Goal: Information Seeking & Learning: Learn about a topic

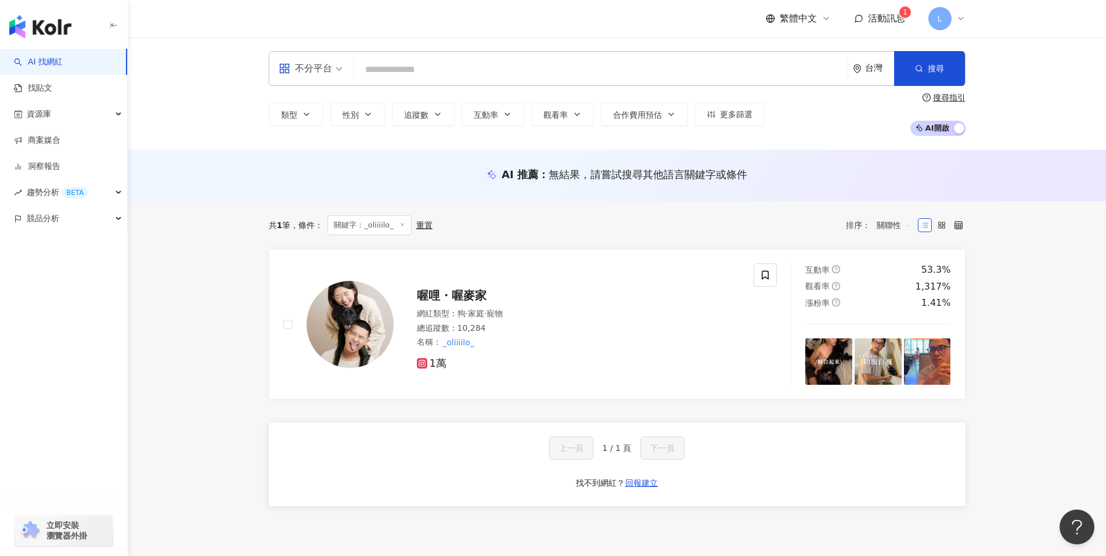
click at [415, 72] on input "search" at bounding box center [601, 70] width 484 height 22
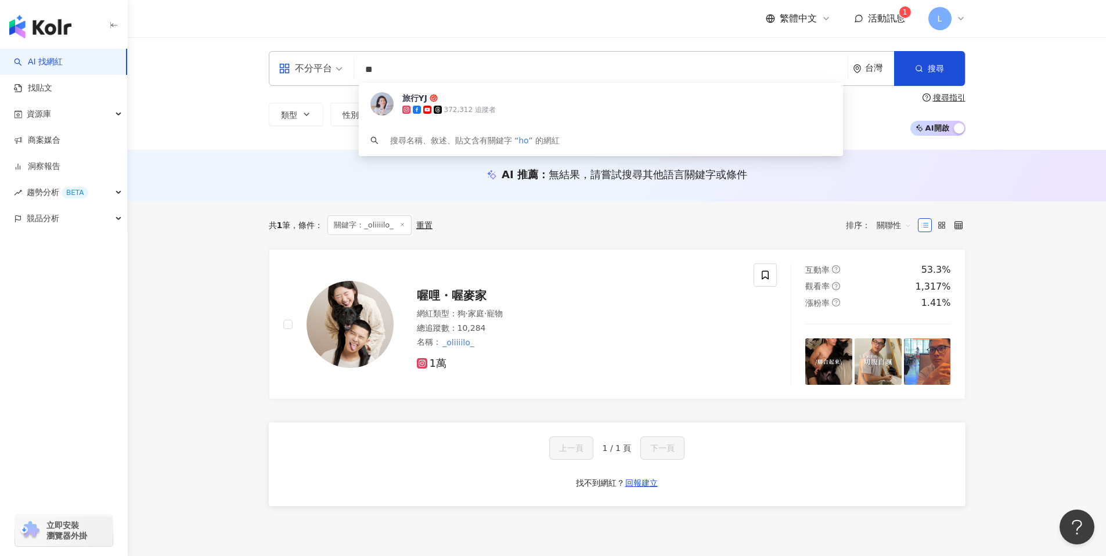
type input "*"
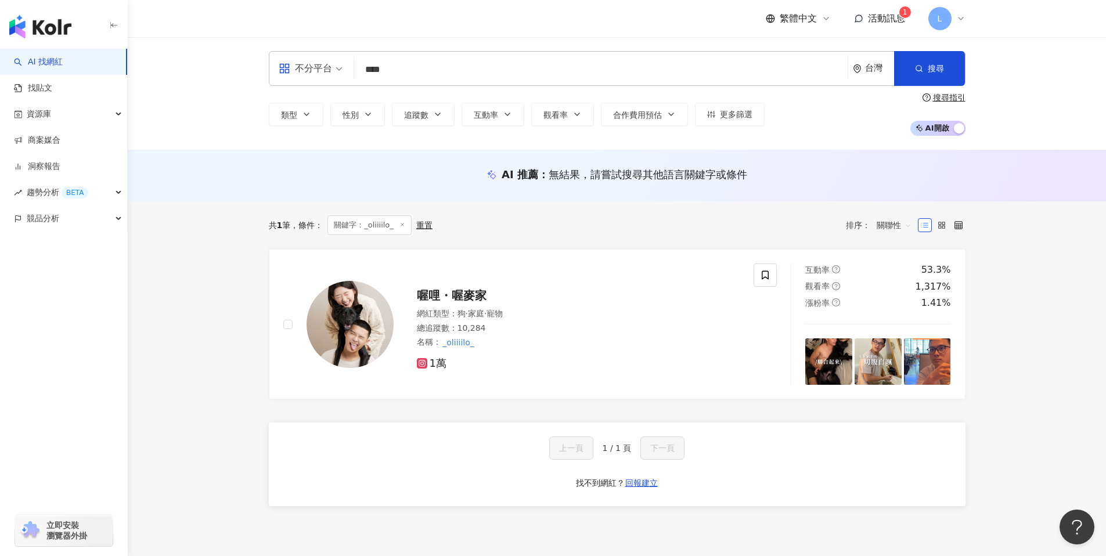
type input "****"
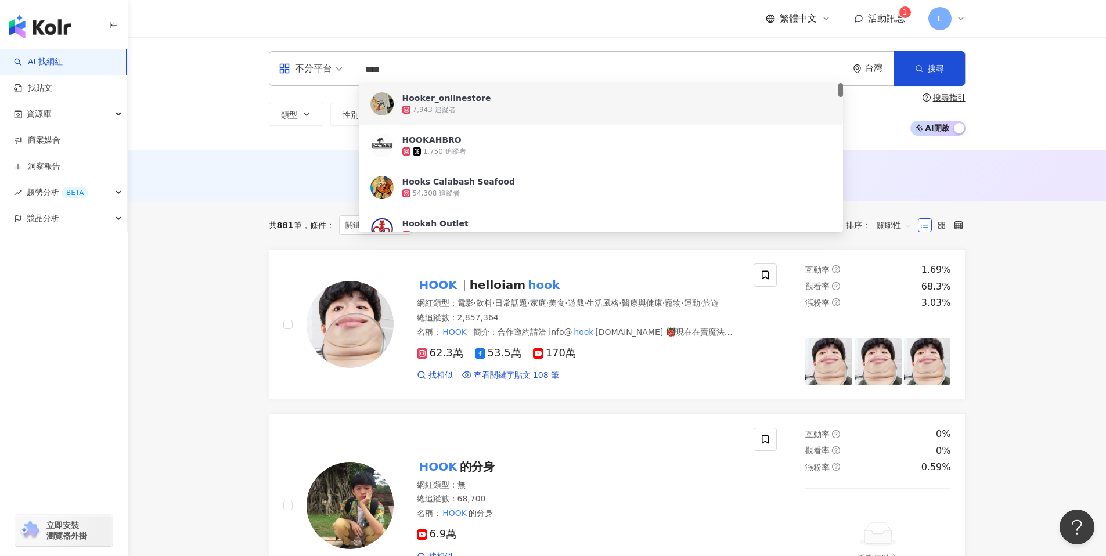
click at [452, 105] on div "7,943 追蹤者" at bounding box center [434, 110] width 43 height 10
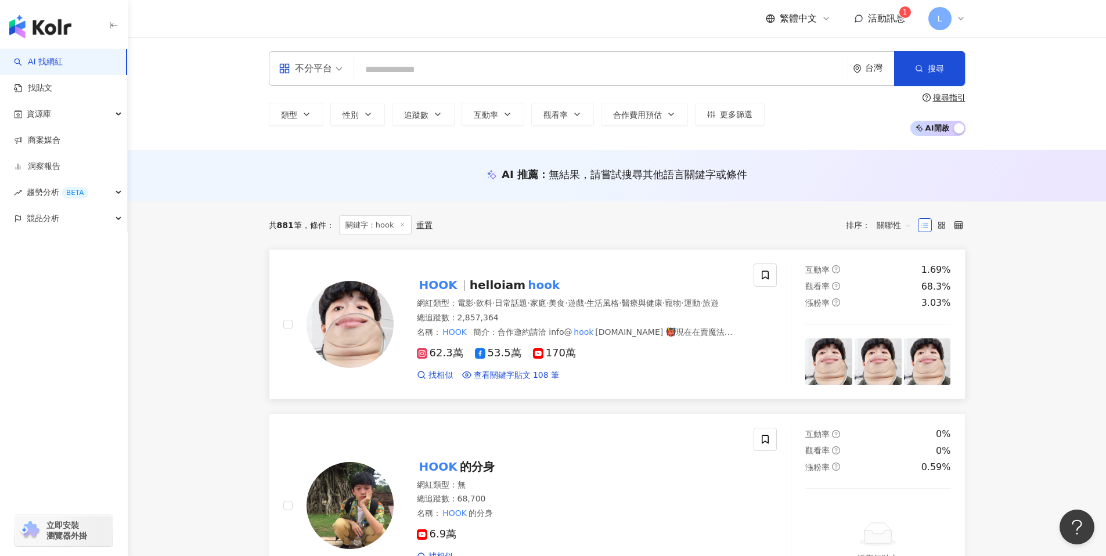
click at [373, 314] on img at bounding box center [349, 324] width 87 height 87
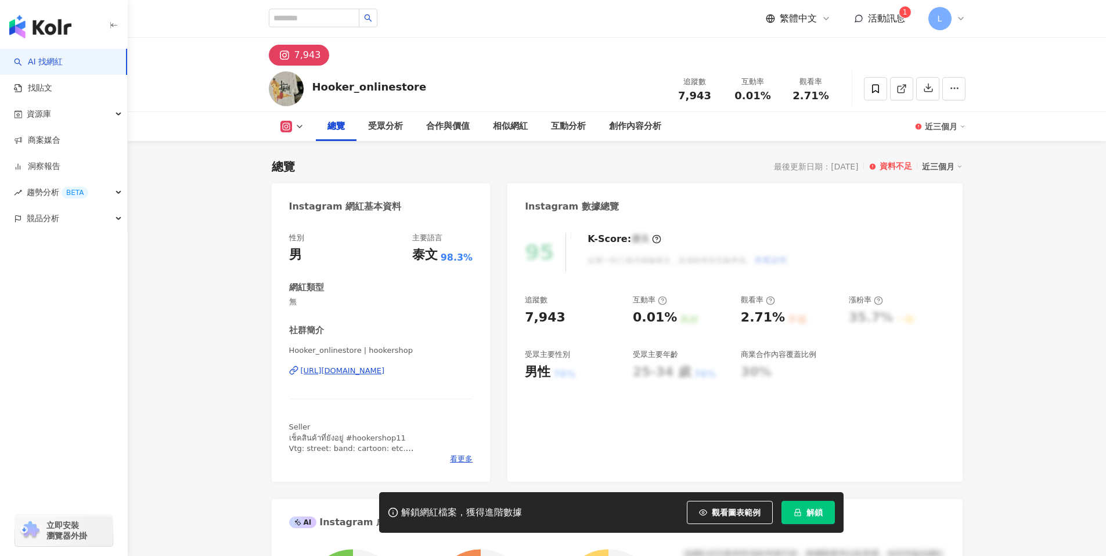
click at [385, 369] on div "[URL][DOMAIN_NAME]" at bounding box center [343, 371] width 84 height 10
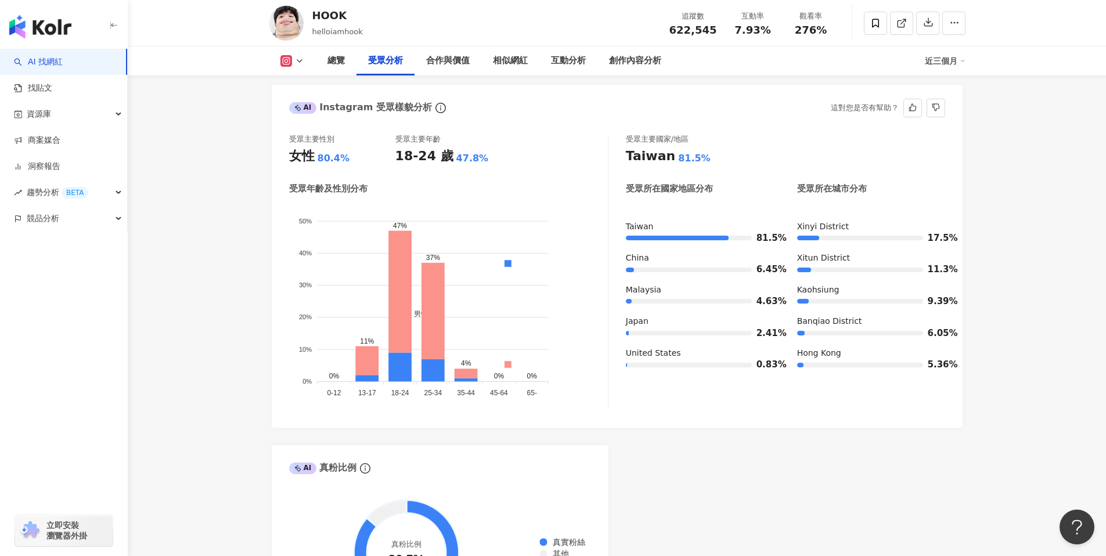
scroll to position [1422, 0]
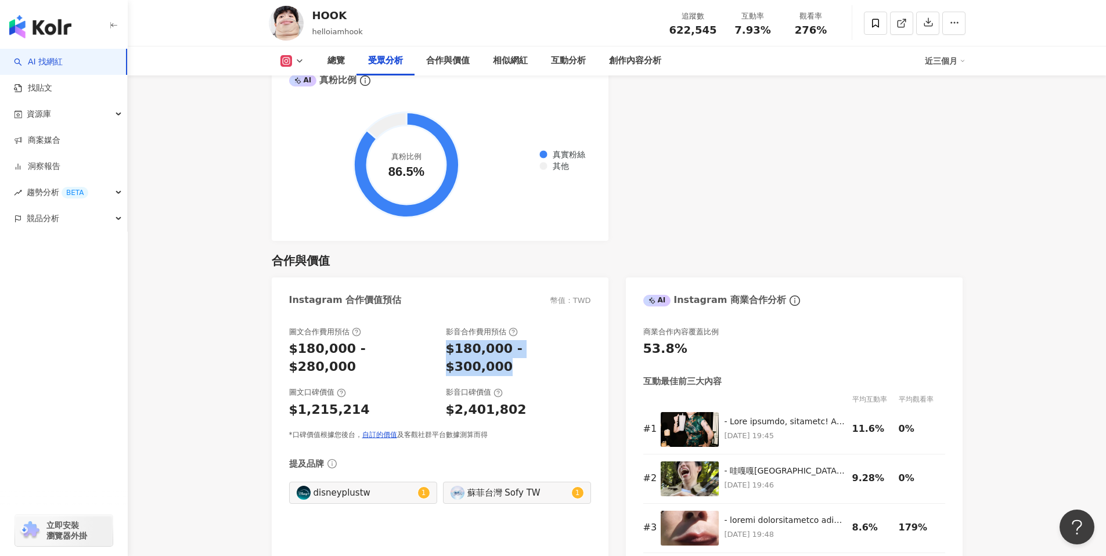
drag, startPoint x: 487, startPoint y: 332, endPoint x: 581, endPoint y: 335, distance: 94.1
click at [581, 340] on div "$180,000 - $300,000" at bounding box center [518, 358] width 145 height 36
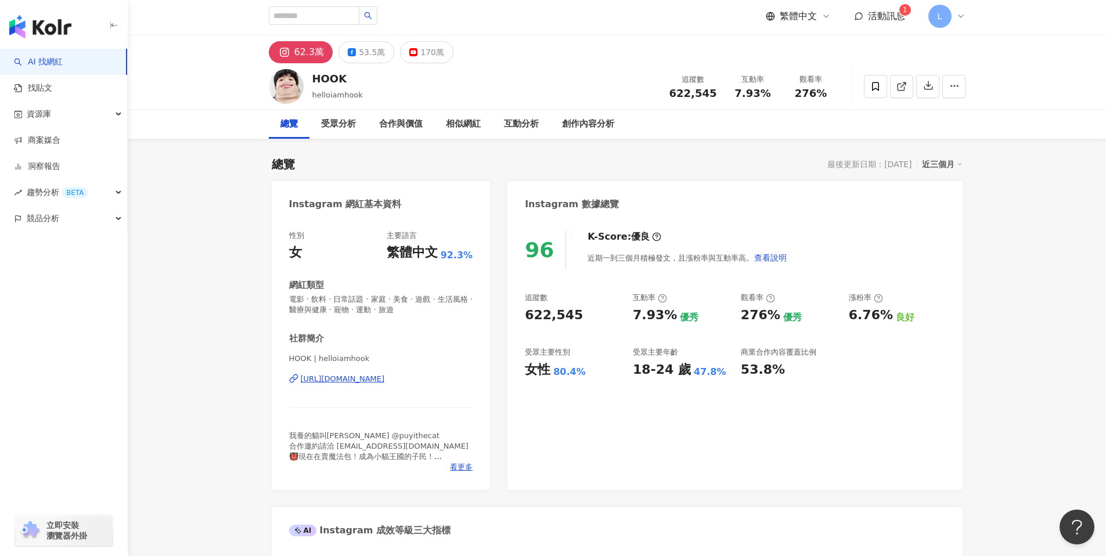
scroll to position [0, 0]
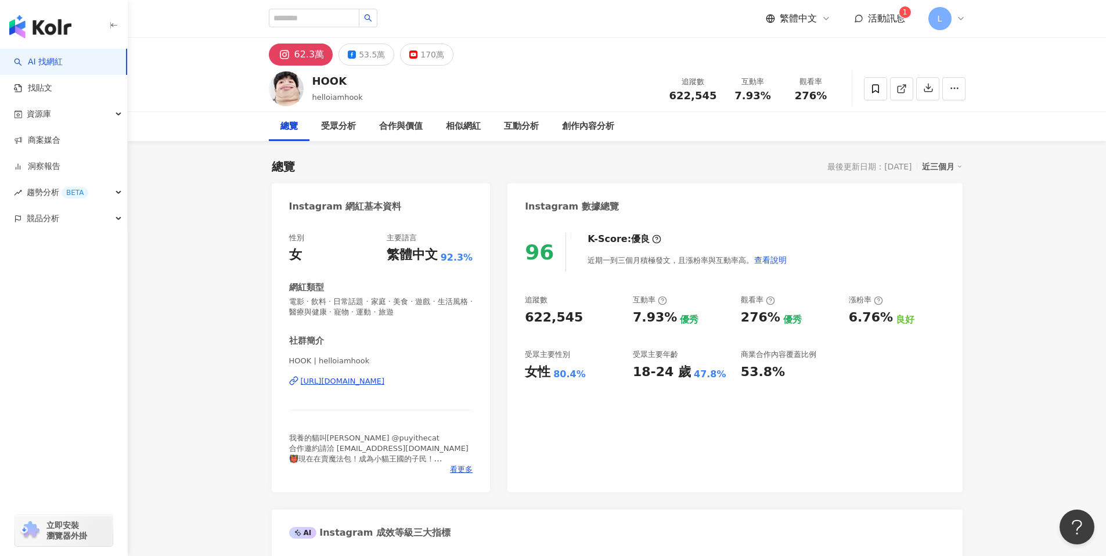
click at [385, 379] on div "https://www.instagram.com/helloiamhook/" at bounding box center [343, 381] width 84 height 10
click at [430, 57] on div "170萬" at bounding box center [432, 54] width 24 height 16
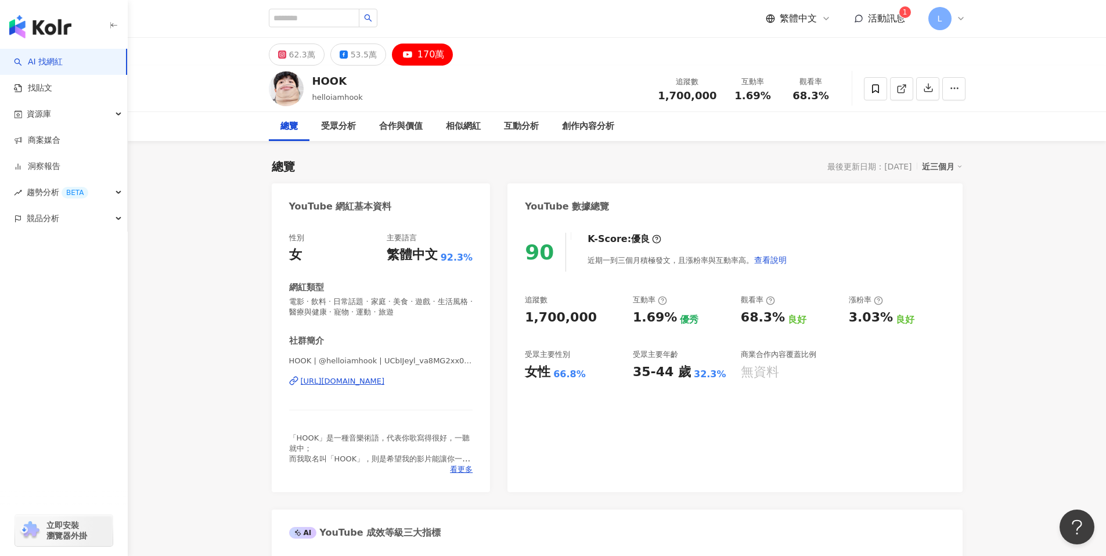
click at [374, 382] on div "https://www.youtube.com/channel/UCbIJeyl_va8MG2xx0q4Uobg" at bounding box center [343, 381] width 84 height 10
click at [358, 59] on div "53.5萬" at bounding box center [364, 54] width 26 height 16
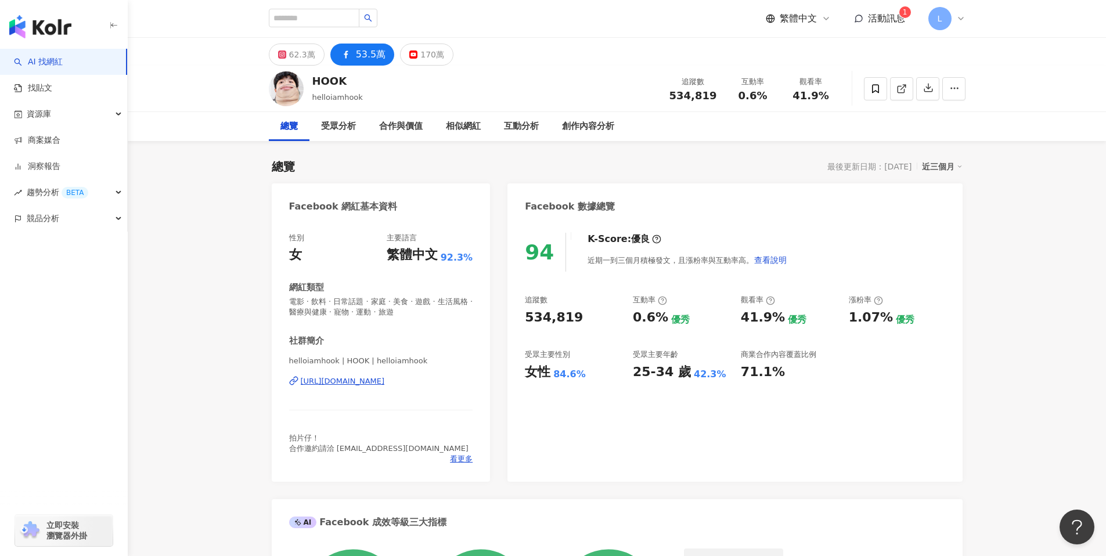
click at [385, 377] on div "https://www.facebook.com/725337824322596" at bounding box center [343, 381] width 84 height 10
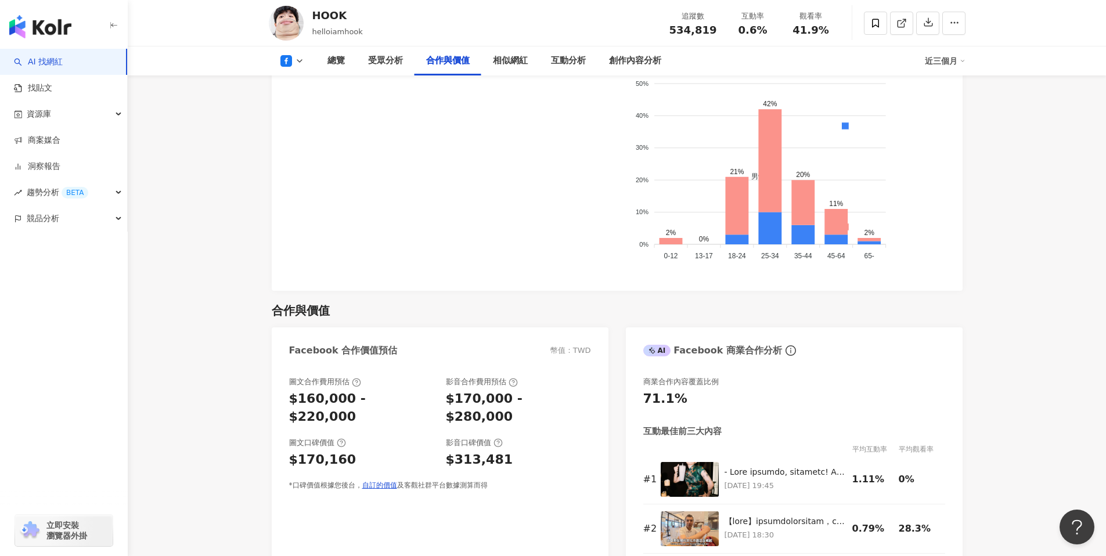
scroll to position [1315, 0]
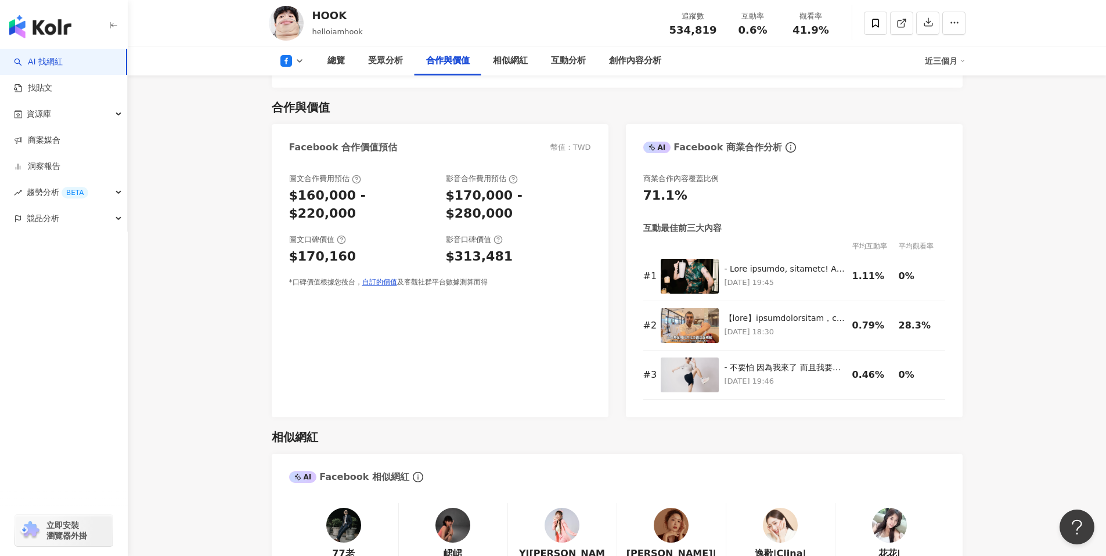
click at [507, 277] on div "*口碑價值根據您後台， 自訂的價值 及客觀社群平台數據測算而得" at bounding box center [440, 282] width 302 height 10
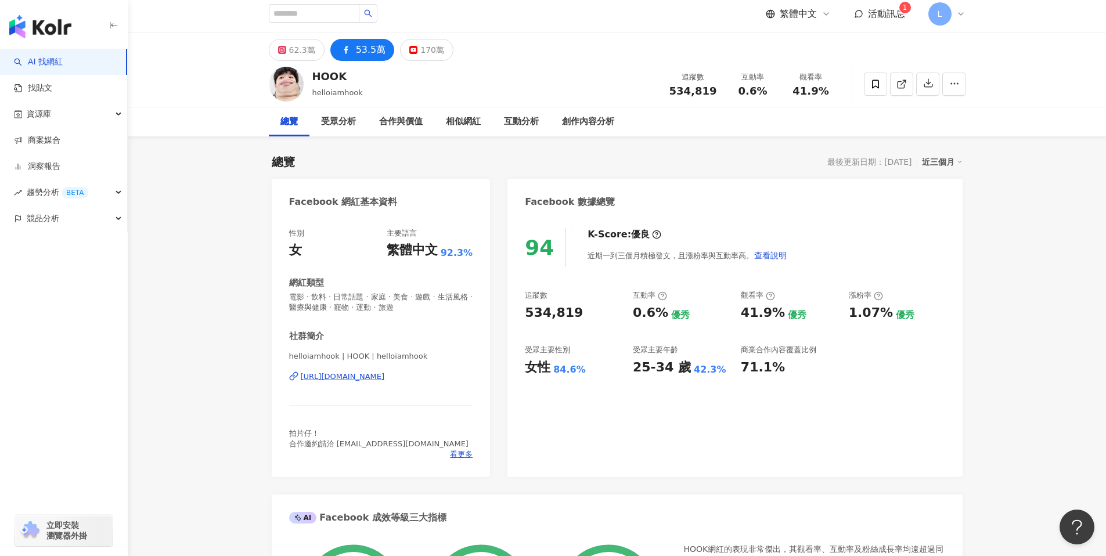
scroll to position [0, 0]
